Goal: Information Seeking & Learning: Check status

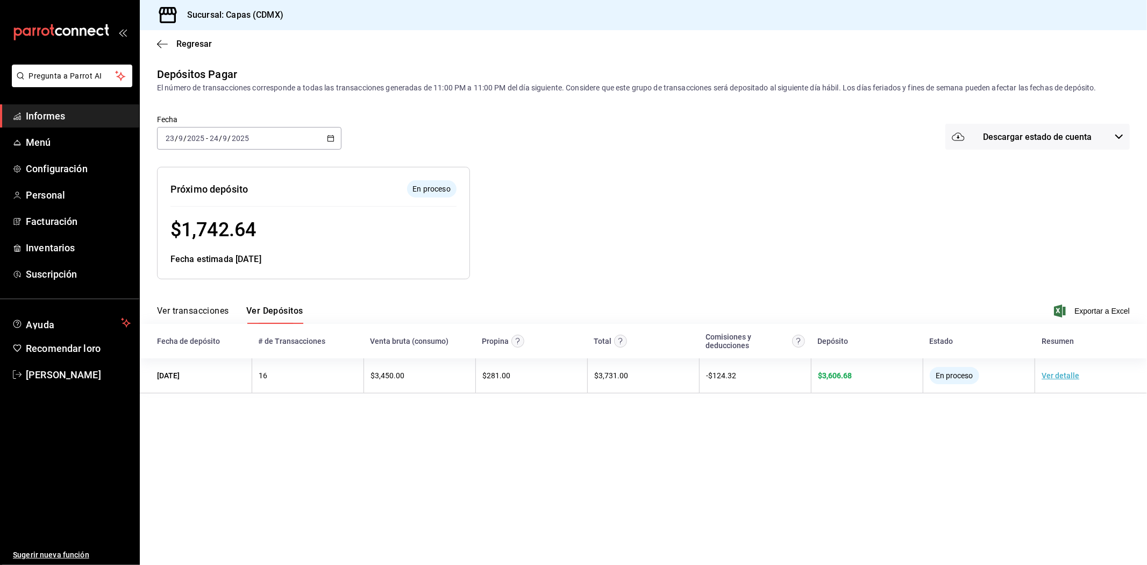
drag, startPoint x: 46, startPoint y: 120, endPoint x: 58, endPoint y: 128, distance: 14.5
click at [46, 120] on font "Informes" at bounding box center [45, 115] width 39 height 11
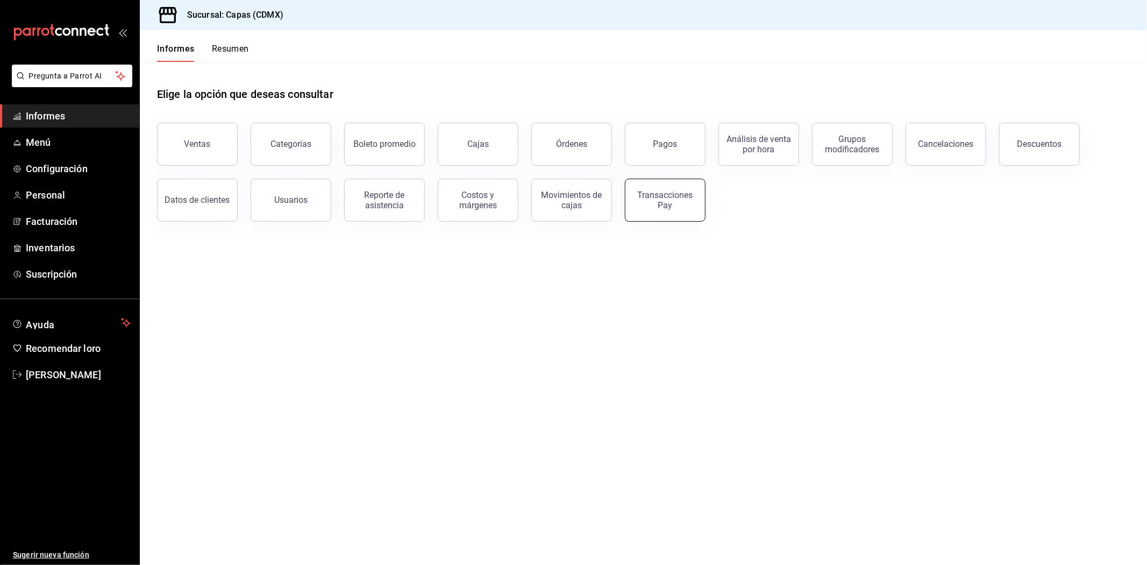
click at [674, 201] on div "Transacciones Pay" at bounding box center [665, 200] width 67 height 20
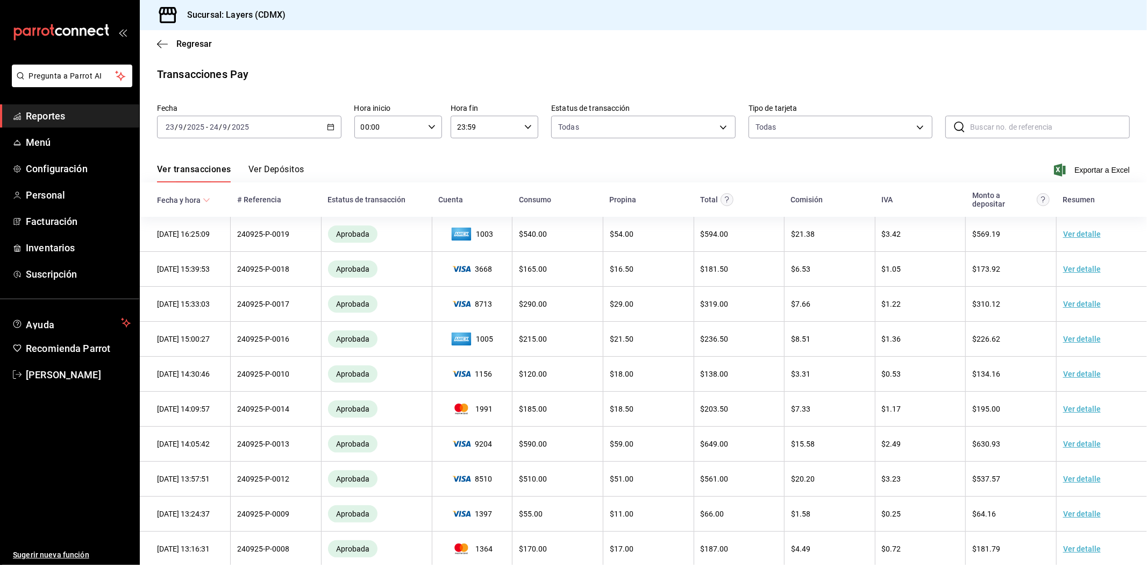
click at [272, 160] on div "Ver transacciones Ver Depósitos Exportar a Excel" at bounding box center [643, 166] width 973 height 31
click at [271, 176] on button "Ver Depósitos" at bounding box center [276, 173] width 56 height 18
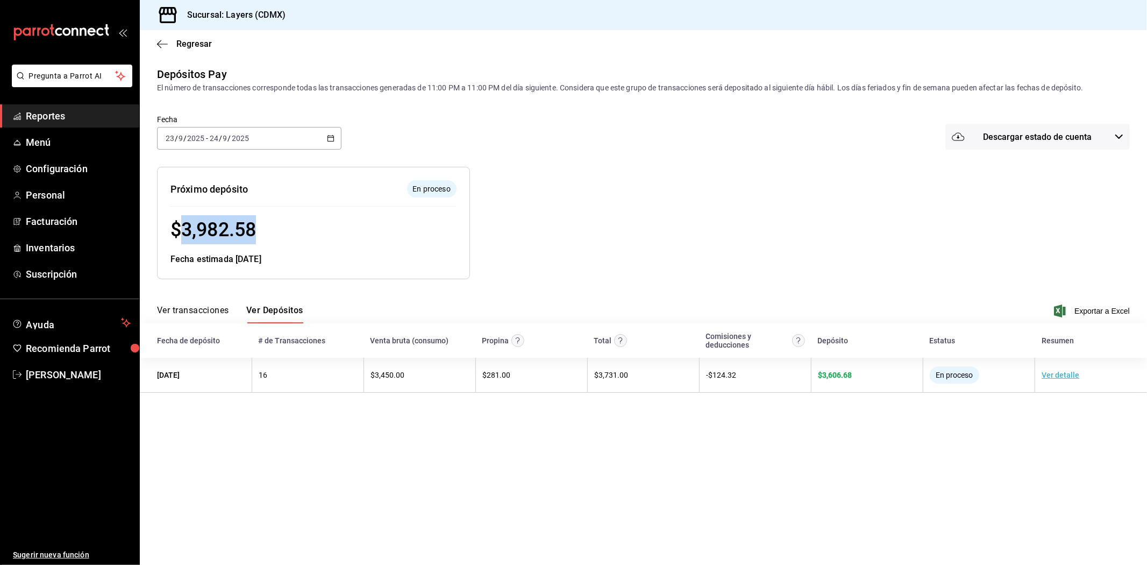
drag, startPoint x: 179, startPoint y: 232, endPoint x: 261, endPoint y: 234, distance: 82.3
click at [261, 234] on div "$ 3,982.58" at bounding box center [313, 229] width 286 height 29
copy span "3,982.58"
